Goal: Use online tool/utility

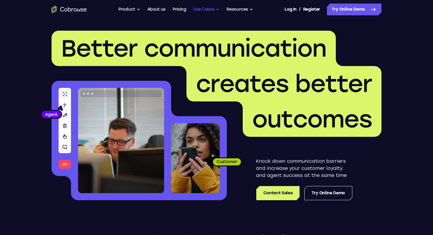
click at [211, 10] on button "Use Cases" at bounding box center [206, 10] width 26 height 12
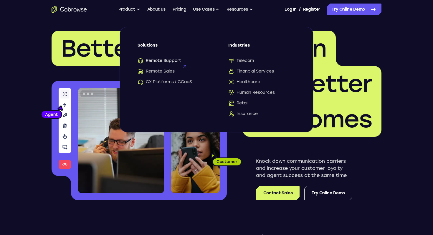
click at [159, 61] on span "Remote Support" at bounding box center [159, 61] width 44 height 6
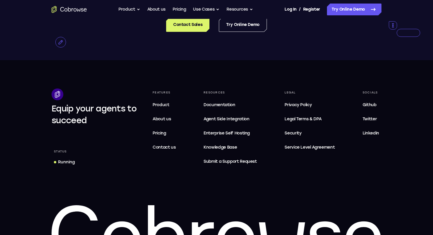
scroll to position [1828, 0]
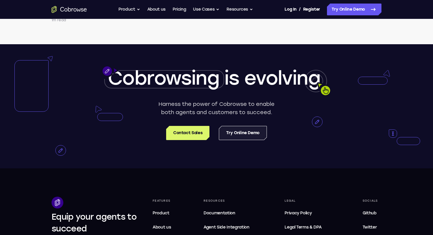
click at [242, 140] on link "Try Online Demo" at bounding box center [243, 133] width 48 height 14
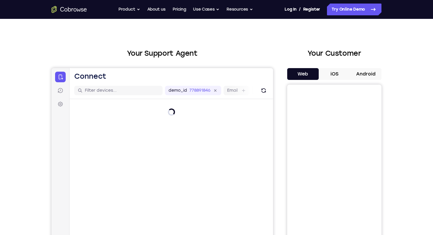
scroll to position [10, 0]
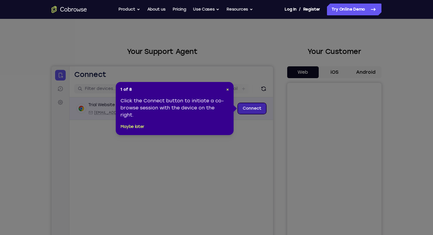
click at [254, 109] on link "Connect" at bounding box center [252, 108] width 28 height 11
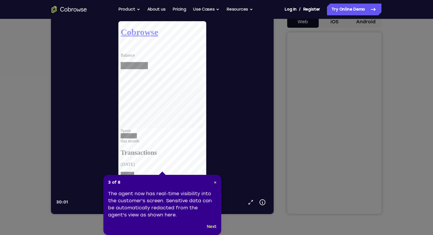
scroll to position [0, 0]
click at [210, 227] on button "Next" at bounding box center [212, 226] width 10 height 7
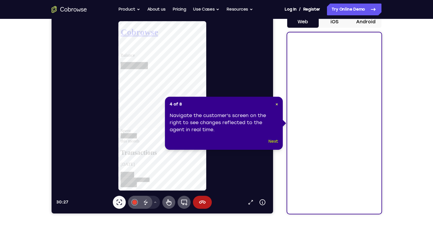
click at [275, 143] on button "Next" at bounding box center [273, 141] width 10 height 7
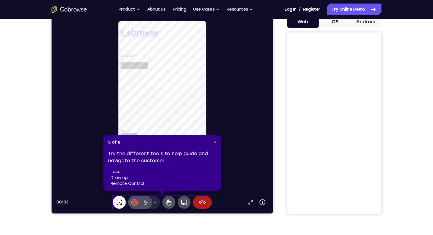
click at [215, 142] on span "×" at bounding box center [215, 141] width 3 height 5
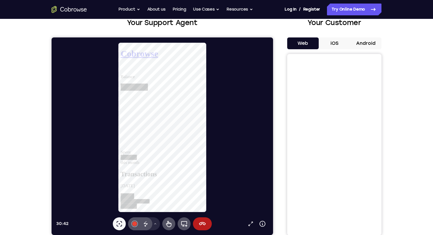
scroll to position [70, 0]
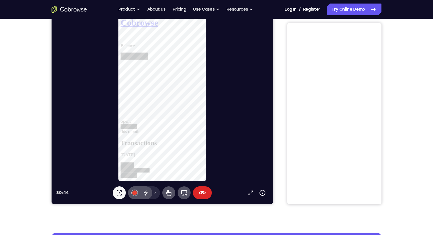
click at [202, 196] on icon at bounding box center [202, 192] width 7 height 7
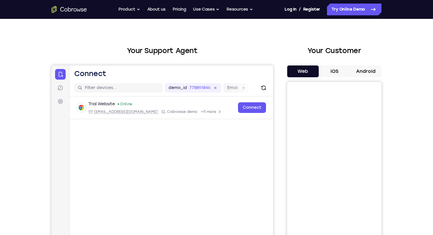
scroll to position [0, 0]
